Goal: Find specific page/section: Locate a particular part of the current website

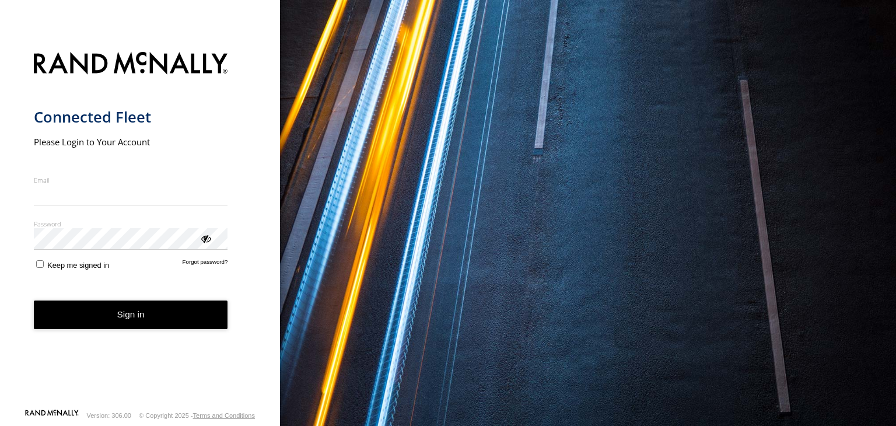
type input "**********"
click at [97, 321] on button "Sign in" at bounding box center [131, 315] width 194 height 29
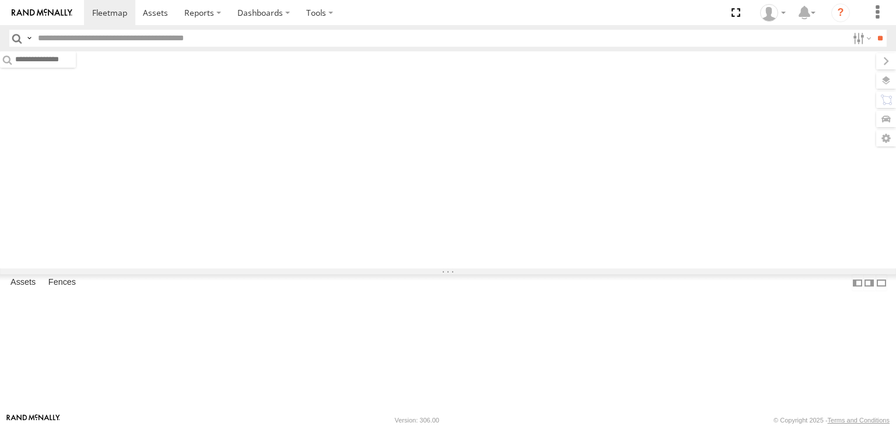
click at [284, 35] on input "text" at bounding box center [440, 38] width 815 height 17
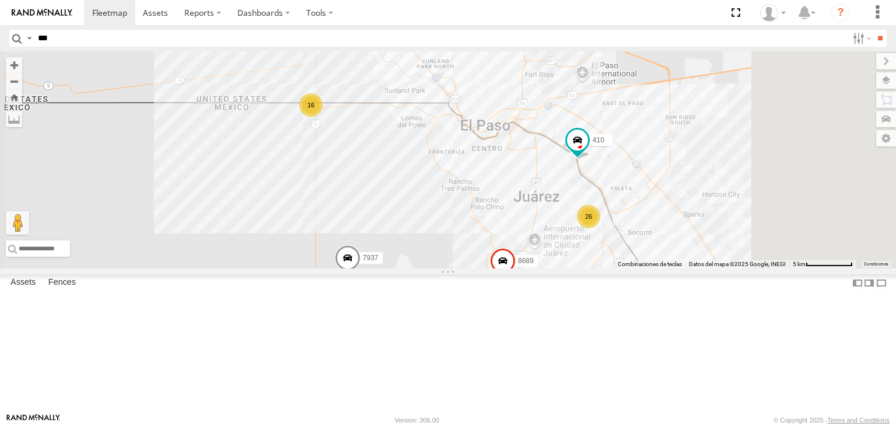
type input "***"
click at [874, 30] on input "**" at bounding box center [880, 38] width 13 height 17
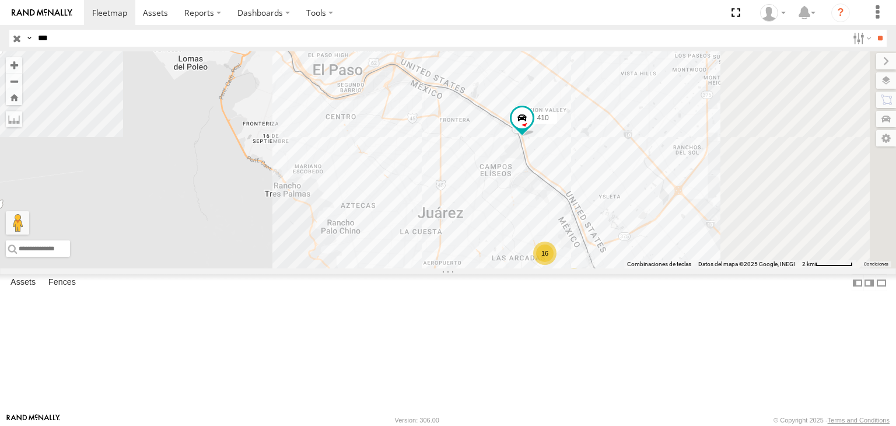
drag, startPoint x: 746, startPoint y: 239, endPoint x: 633, endPoint y: 180, distance: 127.6
click at [633, 181] on div "3485186707B8 C6786 7937 3509 410 8689 16 7" at bounding box center [448, 159] width 896 height 217
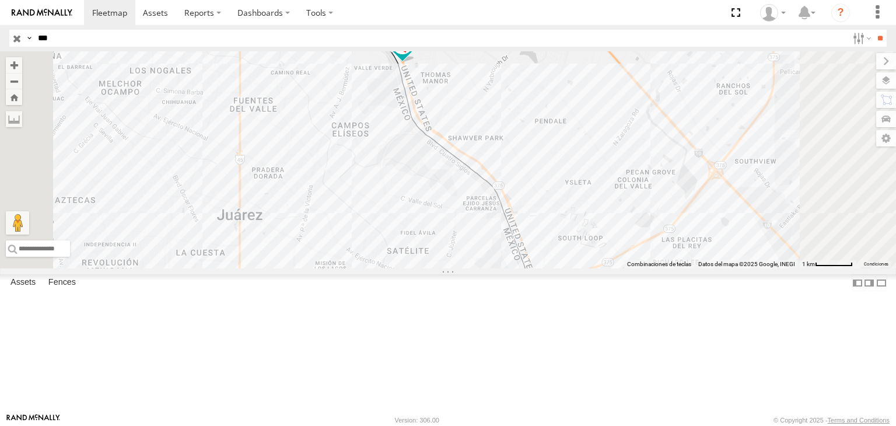
drag, startPoint x: 640, startPoint y: 187, endPoint x: 642, endPoint y: 204, distance: 17.7
click at [642, 204] on div "3485186707B8 C6786 7937 3509 410 8689 16 7" at bounding box center [448, 159] width 896 height 217
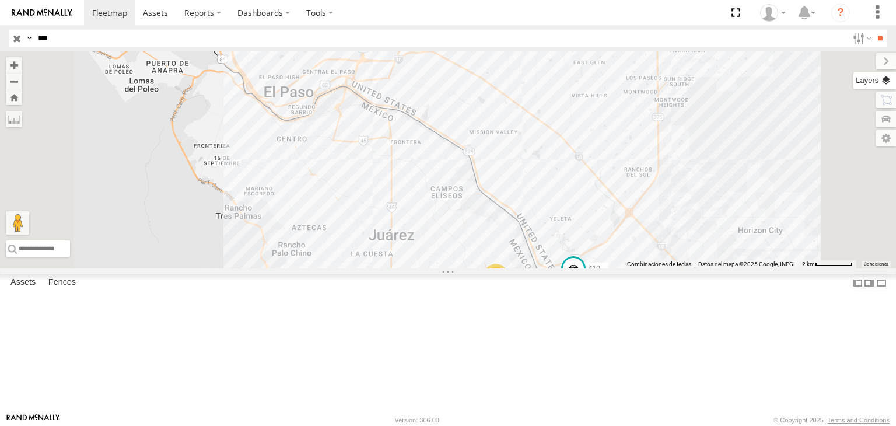
click at [881, 80] on label at bounding box center [875, 80] width 43 height 16
click at [0, 0] on label at bounding box center [0, 0] width 0 height 0
click at [0, 0] on span "Satellite" at bounding box center [0, 0] width 0 height 0
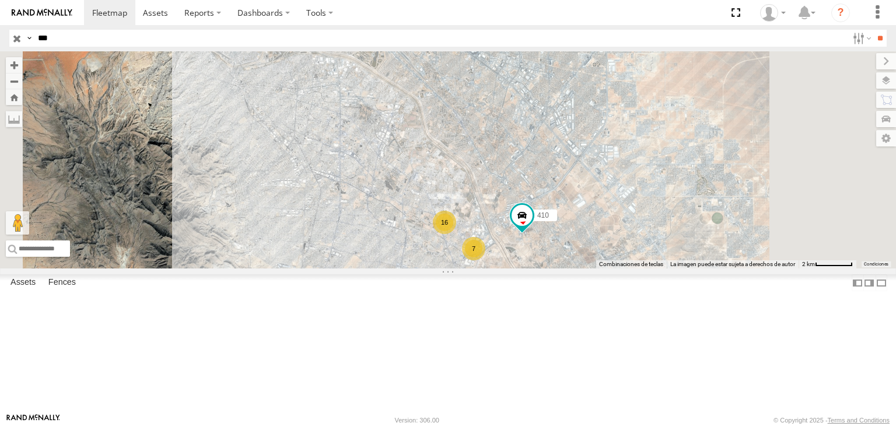
drag, startPoint x: 607, startPoint y: 216, endPoint x: 591, endPoint y: 192, distance: 28.6
click at [592, 197] on div "410 16 7" at bounding box center [448, 159] width 896 height 217
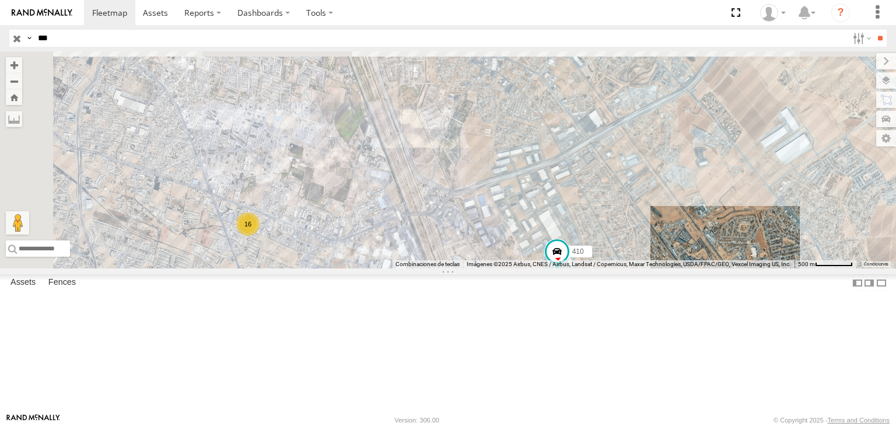
drag, startPoint x: 577, startPoint y: 122, endPoint x: 628, endPoint y: 352, distance: 236.3
click at [628, 268] on div "410 8689 16 7" at bounding box center [448, 159] width 896 height 217
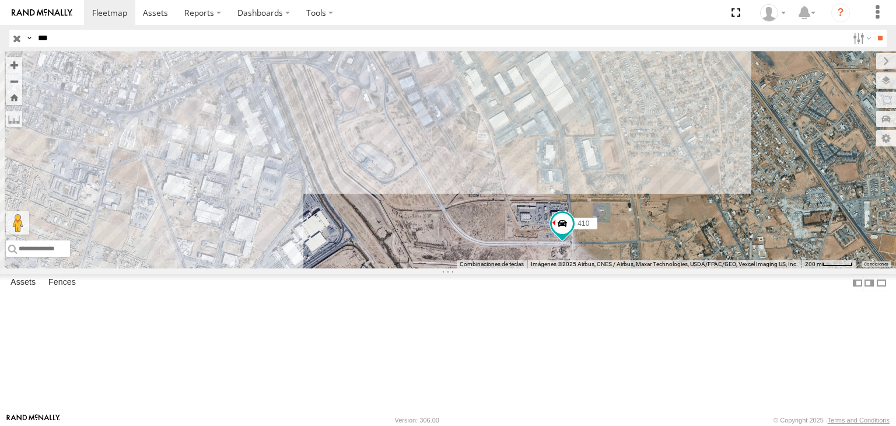
drag, startPoint x: 672, startPoint y: 306, endPoint x: 668, endPoint y: 292, distance: 14.8
click at [668, 268] on div "410 8689 6 2909" at bounding box center [448, 159] width 896 height 217
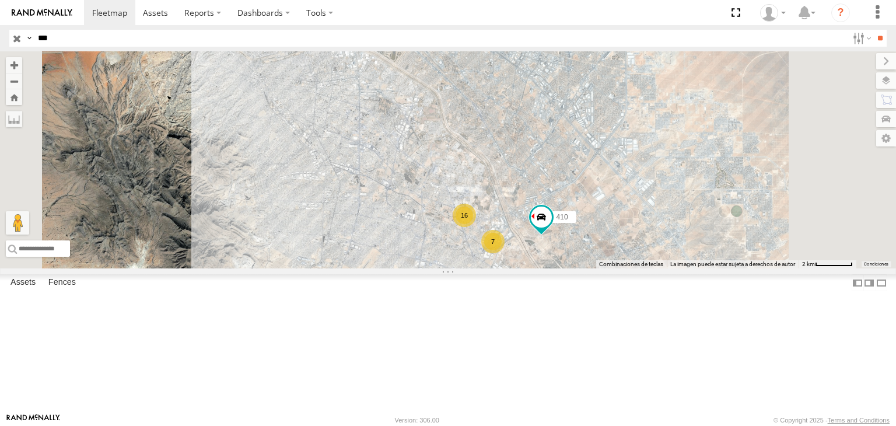
drag, startPoint x: 390, startPoint y: 176, endPoint x: 431, endPoint y: 200, distance: 47.3
click at [422, 208] on div "410 8689 16 7 7937" at bounding box center [448, 159] width 896 height 217
